Goal: Navigation & Orientation: Find specific page/section

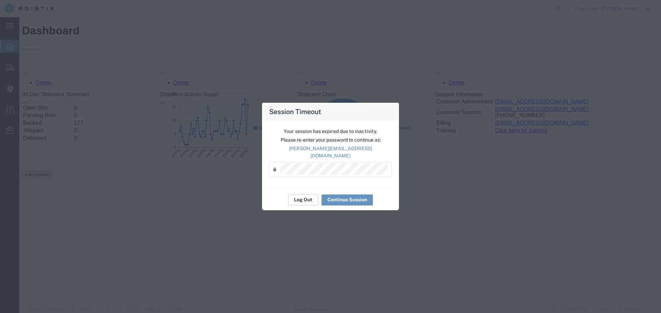
click at [302, 196] on button "Log Out" at bounding box center [303, 200] width 30 height 11
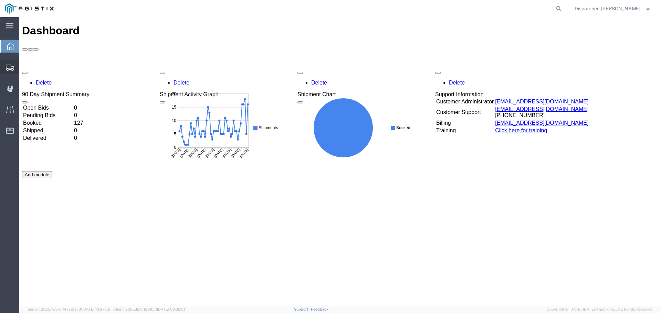
click at [24, 68] on span "Shipments" at bounding box center [21, 68] width 5 height 14
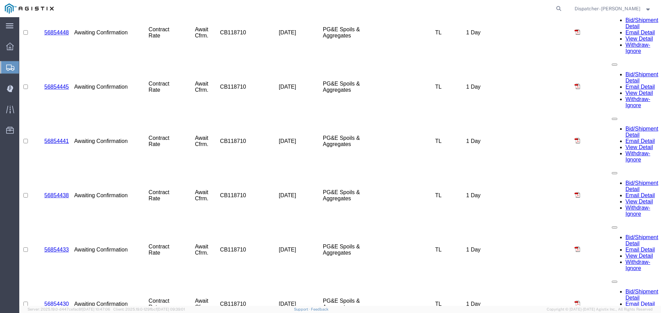
scroll to position [1917, 0]
